Goal: Transaction & Acquisition: Subscribe to service/newsletter

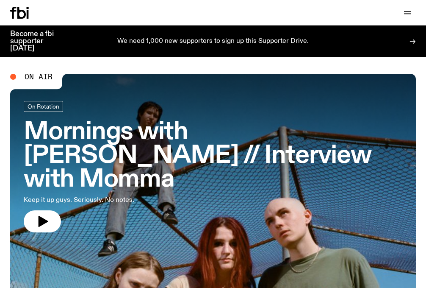
click at [222, 39] on p "We need 1,000 new supporters to sign up this Supporter Drive." at bounding box center [213, 42] width 192 height 8
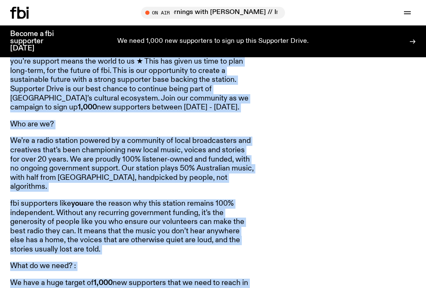
scroll to position [340, 0]
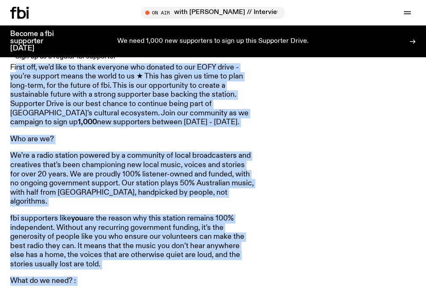
drag, startPoint x: 206, startPoint y: 157, endPoint x: 16, endPoint y: 70, distance: 208.8
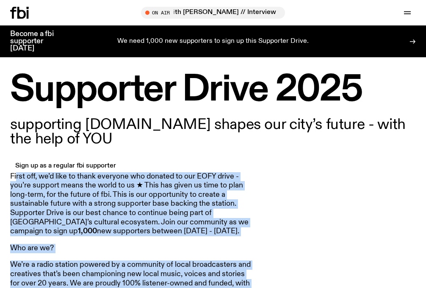
scroll to position [233, 0]
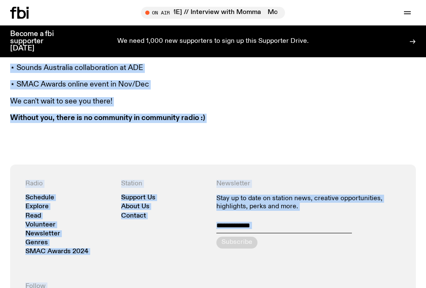
scroll to position [1045, 0]
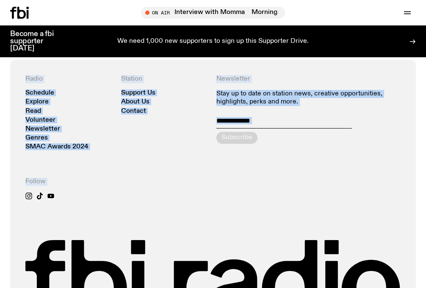
drag, startPoint x: 10, startPoint y: 172, endPoint x: 94, endPoint y: 48, distance: 149.5
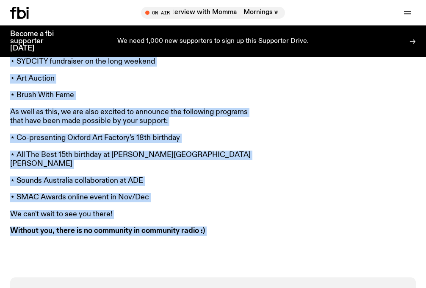
scroll to position [832, 0]
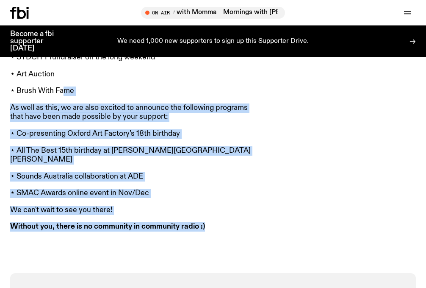
drag, startPoint x: 212, startPoint y: 213, endPoint x: 63, endPoint y: 84, distance: 197.1
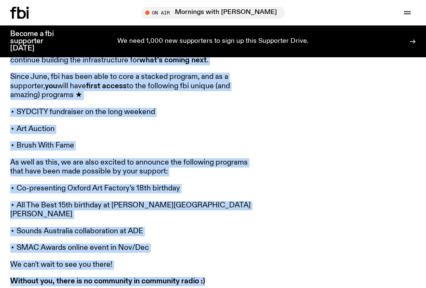
scroll to position [817, 0]
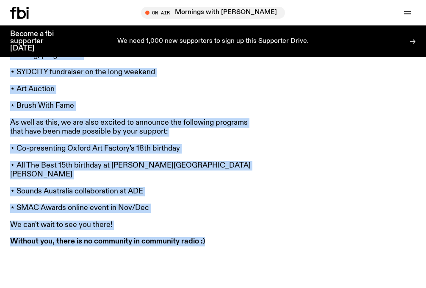
drag, startPoint x: 9, startPoint y: 107, endPoint x: 203, endPoint y: 225, distance: 226.5
copy article "Lorem ips, do’s amet co adipi elitsedd eiu tempori ut lab ETDO magna - ali’en a…"
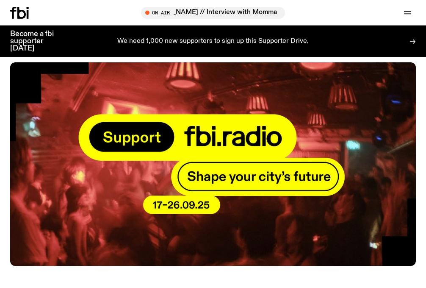
scroll to position [0, 0]
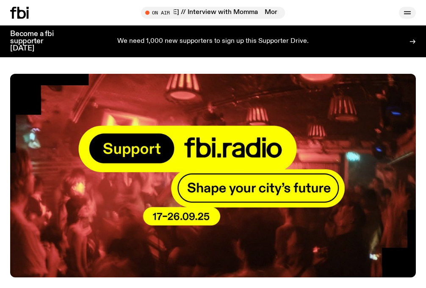
click at [403, 11] on icon "button" at bounding box center [408, 13] width 10 height 10
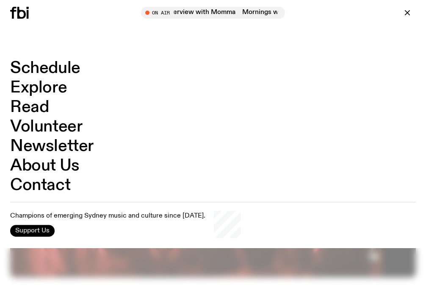
click at [44, 232] on span "Support Us" at bounding box center [32, 231] width 34 height 8
